Goal: Task Accomplishment & Management: Manage account settings

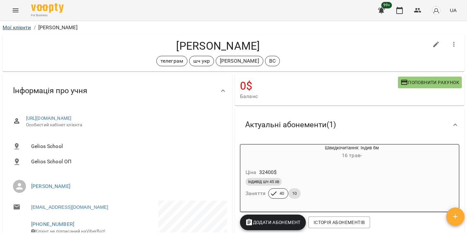
click at [26, 28] on link "Мої клієнти" at bounding box center [17, 27] width 29 height 6
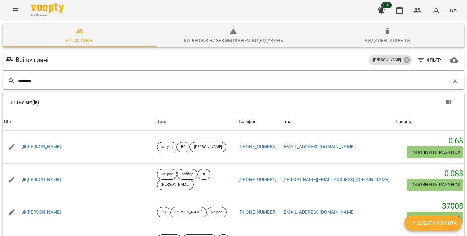
type input "********"
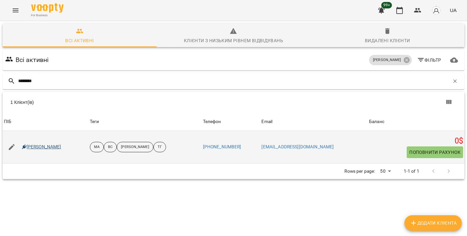
click at [61, 144] on link "[PERSON_NAME]" at bounding box center [41, 147] width 39 height 6
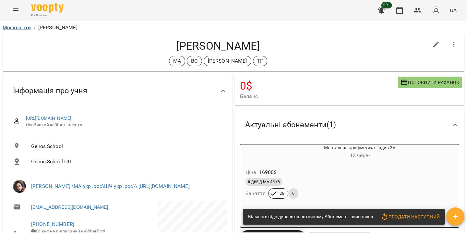
click at [25, 26] on link "Мої клієнти" at bounding box center [17, 27] width 29 height 6
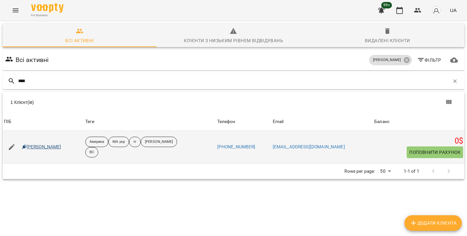
type input "****"
click at [51, 148] on link "[PERSON_NAME]" at bounding box center [41, 147] width 39 height 6
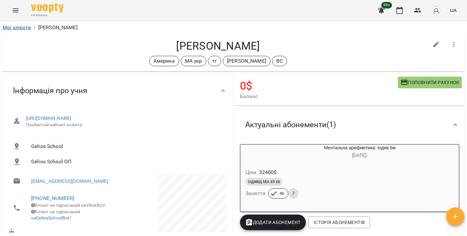
click at [24, 28] on link "Мої клієнти" at bounding box center [17, 27] width 29 height 6
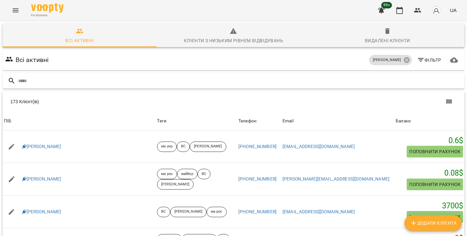
click at [98, 84] on input "text" at bounding box center [239, 81] width 443 height 11
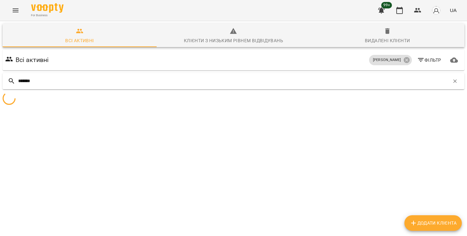
type input "*******"
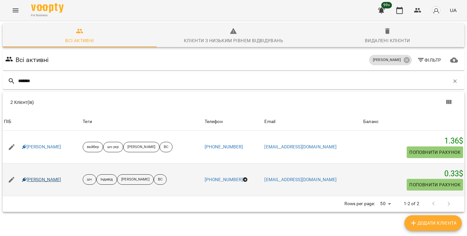
click at [38, 177] on link "[PERSON_NAME]" at bounding box center [41, 179] width 39 height 6
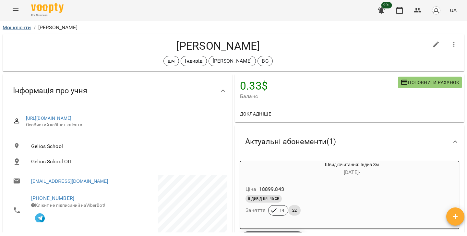
click at [29, 28] on link "Мої клієнти" at bounding box center [17, 27] width 29 height 6
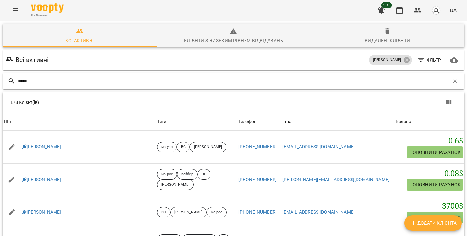
type input "*****"
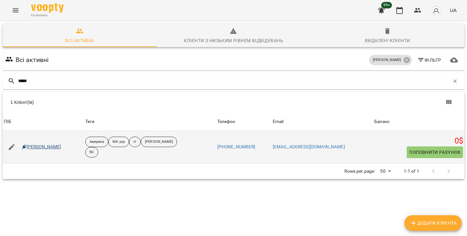
click at [45, 145] on link "[PERSON_NAME]" at bounding box center [41, 147] width 39 height 6
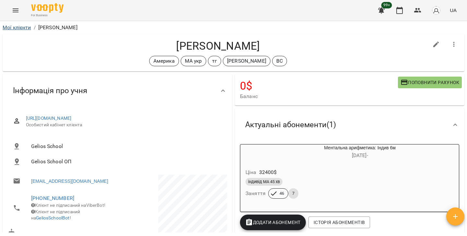
click at [29, 26] on link "Мої клієнти" at bounding box center [17, 27] width 29 height 6
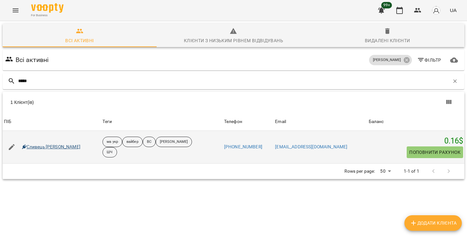
type input "*****"
click at [44, 147] on link "Сливець [PERSON_NAME]" at bounding box center [51, 147] width 58 height 6
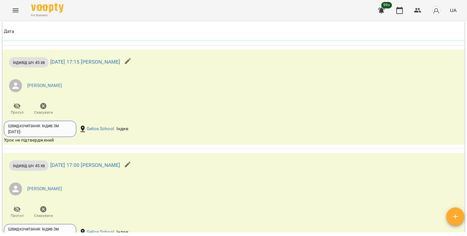
scroll to position [867, 0]
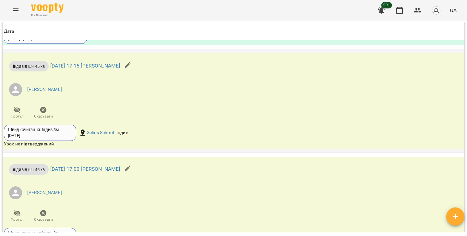
click at [44, 114] on icon "button" at bounding box center [44, 110] width 8 height 8
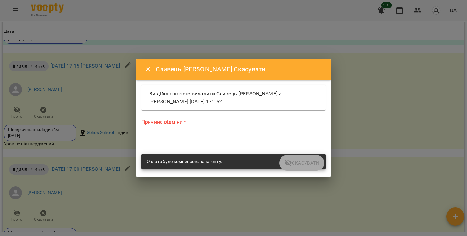
click at [157, 139] on textarea at bounding box center [233, 138] width 184 height 6
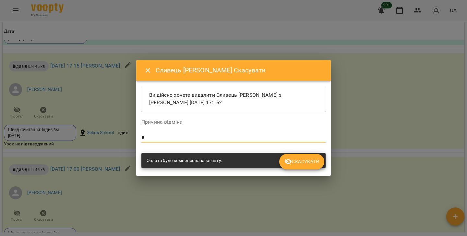
type textarea "*"
click at [303, 163] on span "Скасувати" at bounding box center [301, 162] width 35 height 8
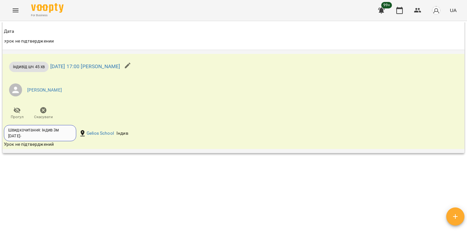
scroll to position [960, 0]
click at [42, 110] on icon "button" at bounding box center [43, 110] width 6 height 6
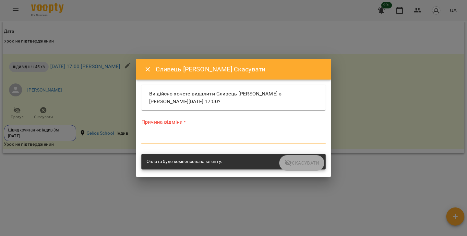
click at [185, 137] on textarea at bounding box center [233, 138] width 184 height 6
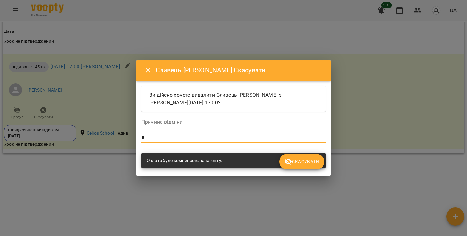
type textarea "*"
click at [296, 160] on span "Скасувати" at bounding box center [301, 162] width 35 height 8
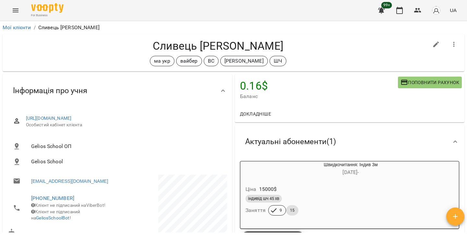
scroll to position [0, 0]
click at [24, 28] on link "Мої клієнти" at bounding box center [17, 27] width 29 height 6
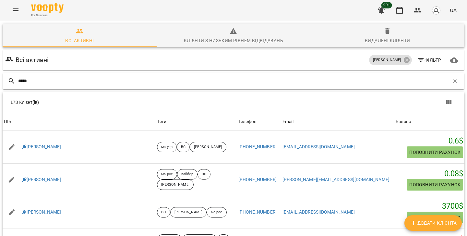
type input "*****"
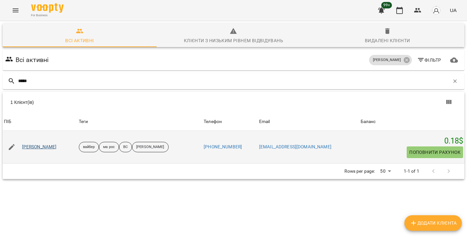
click at [41, 146] on link "[PERSON_NAME]" at bounding box center [39, 147] width 35 height 6
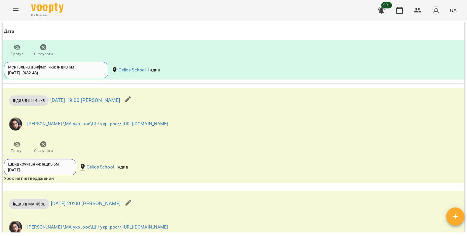
scroll to position [922, 0]
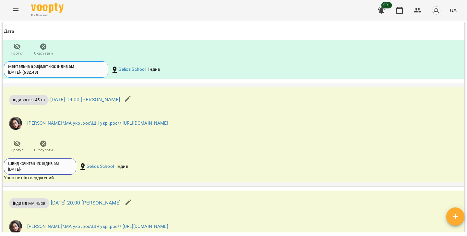
click at [135, 106] on button "button" at bounding box center [128, 99] width 16 height 16
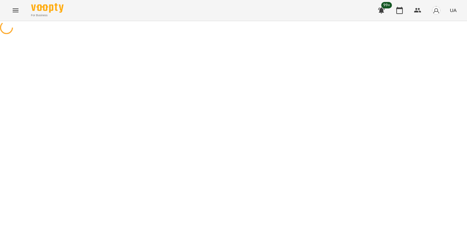
select select "**********"
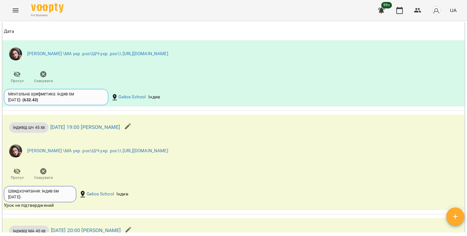
scroll to position [937, 0]
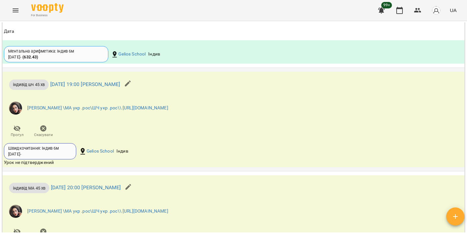
click at [44, 132] on icon "button" at bounding box center [44, 128] width 8 height 8
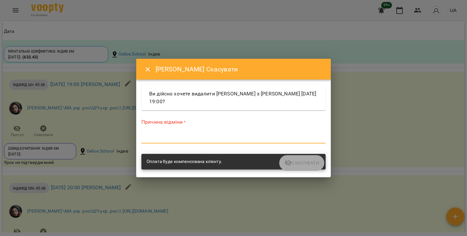
click at [193, 136] on textarea at bounding box center [233, 138] width 184 height 6
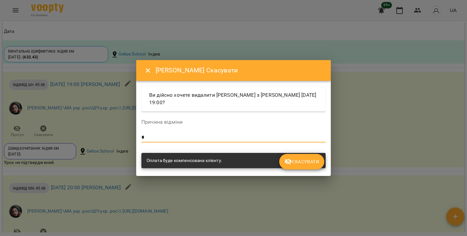
type textarea "*"
click at [293, 164] on span "Скасувати" at bounding box center [301, 162] width 35 height 8
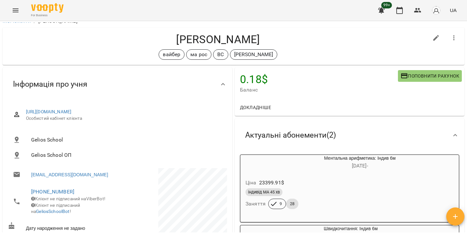
scroll to position [0, 0]
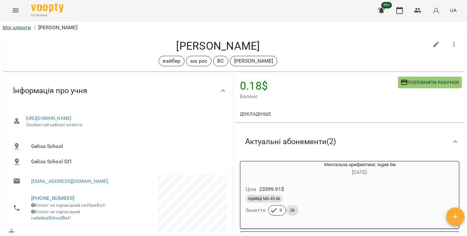
click at [13, 26] on link "Мої клієнти" at bounding box center [17, 27] width 29 height 6
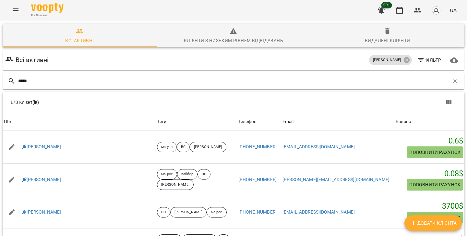
type input "*****"
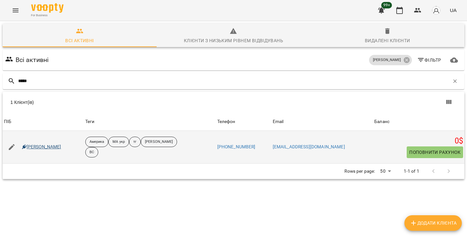
click at [55, 147] on link "[PERSON_NAME]" at bounding box center [41, 147] width 39 height 6
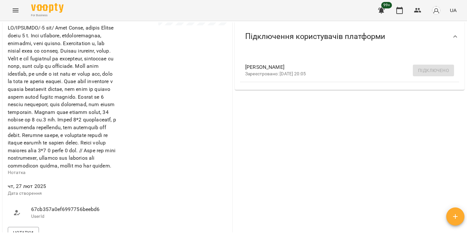
scroll to position [203, 0]
